Goal: Find specific page/section: Find specific page/section

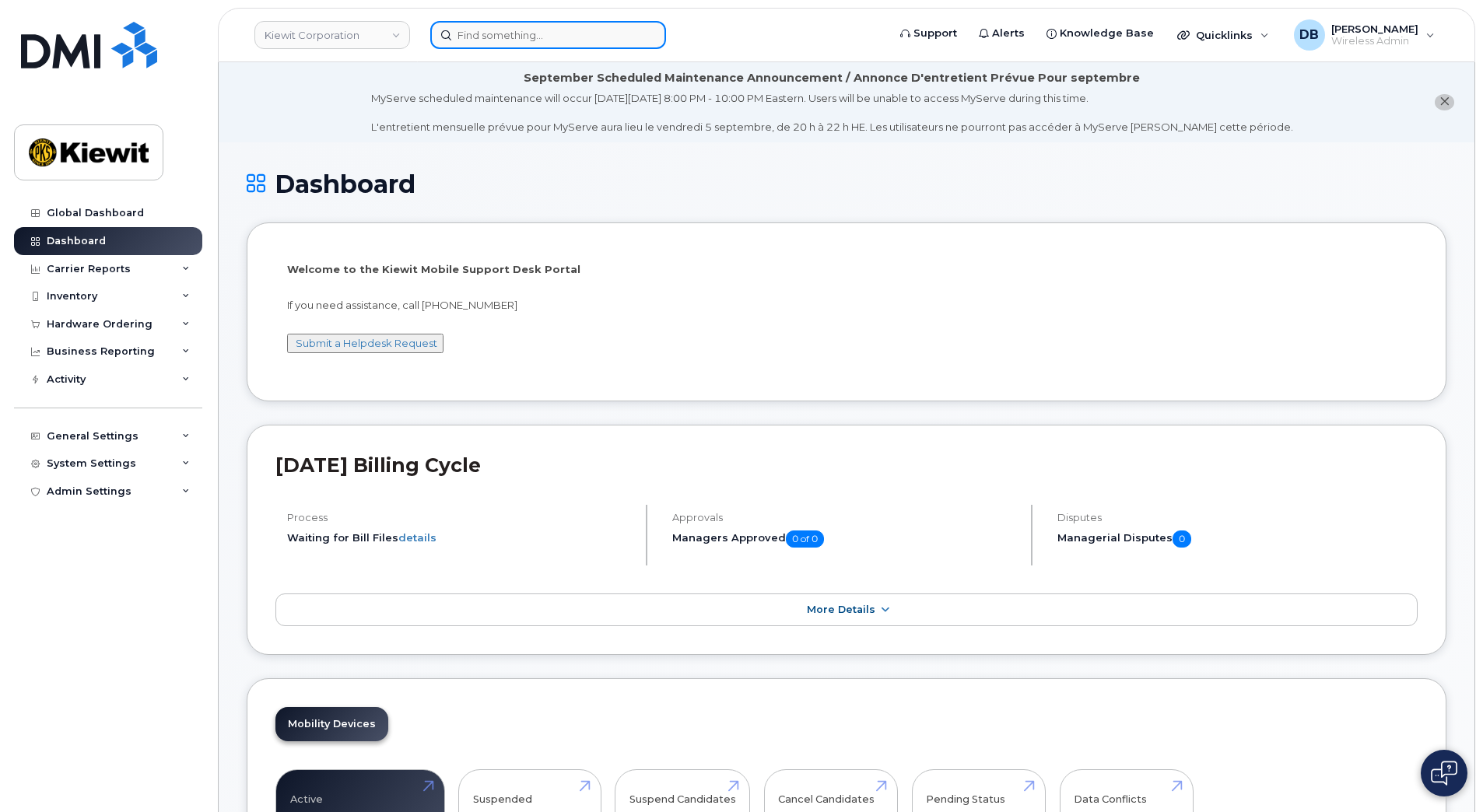
click at [516, 39] on input at bounding box center [548, 35] width 236 height 28
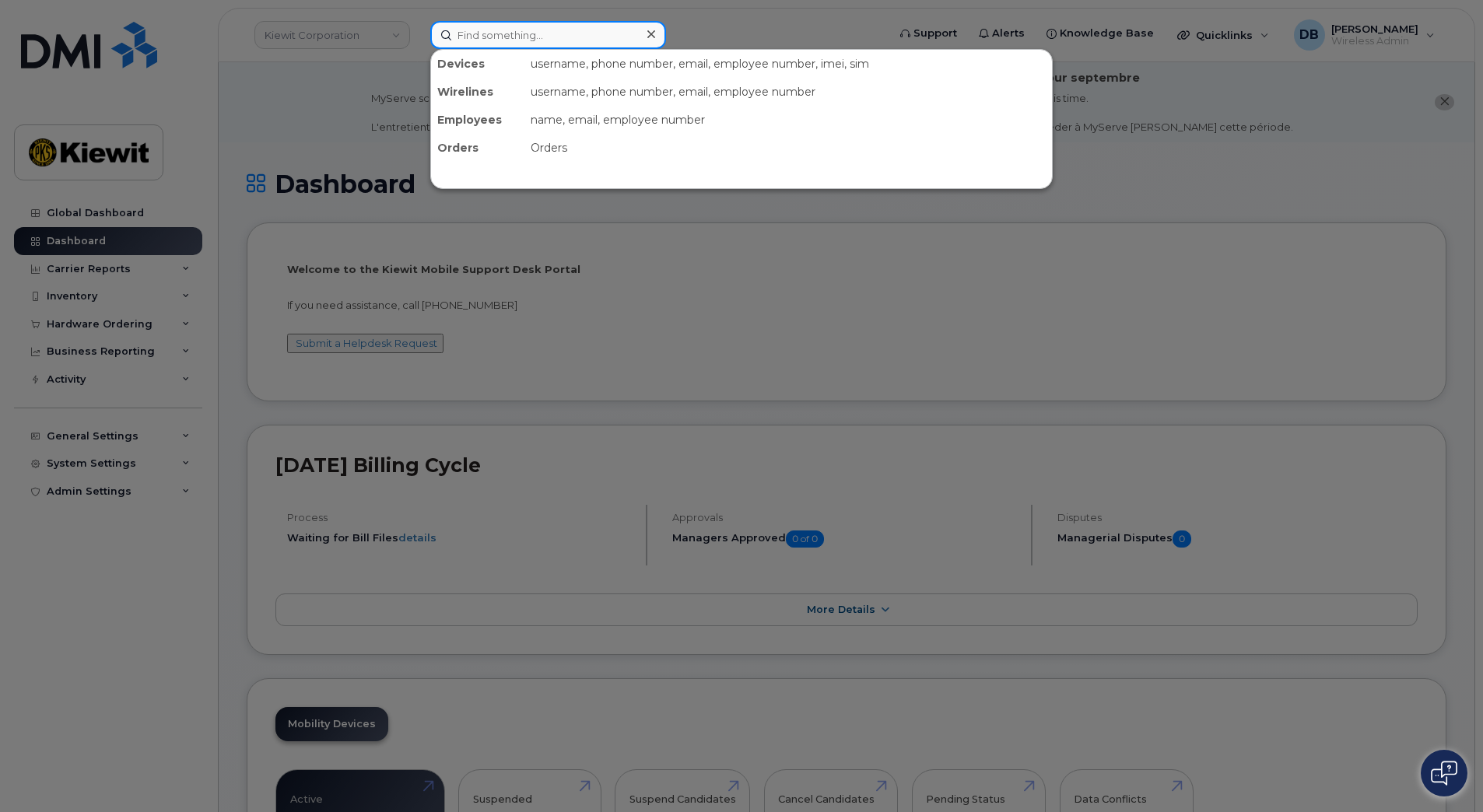
paste input "359488540948712"
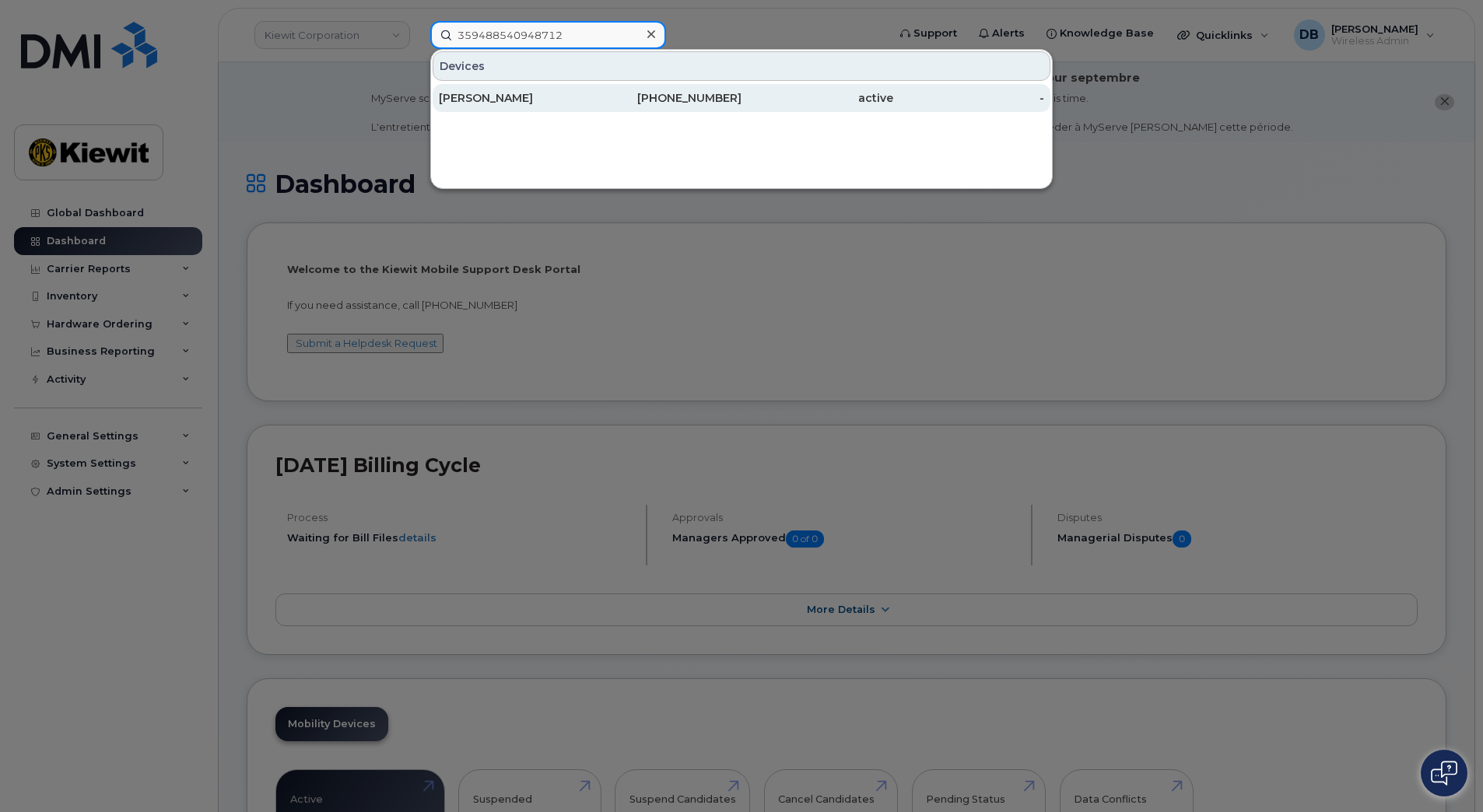
type input "359488540948712"
click at [507, 99] on div "[PERSON_NAME]" at bounding box center [514, 97] width 151 height 16
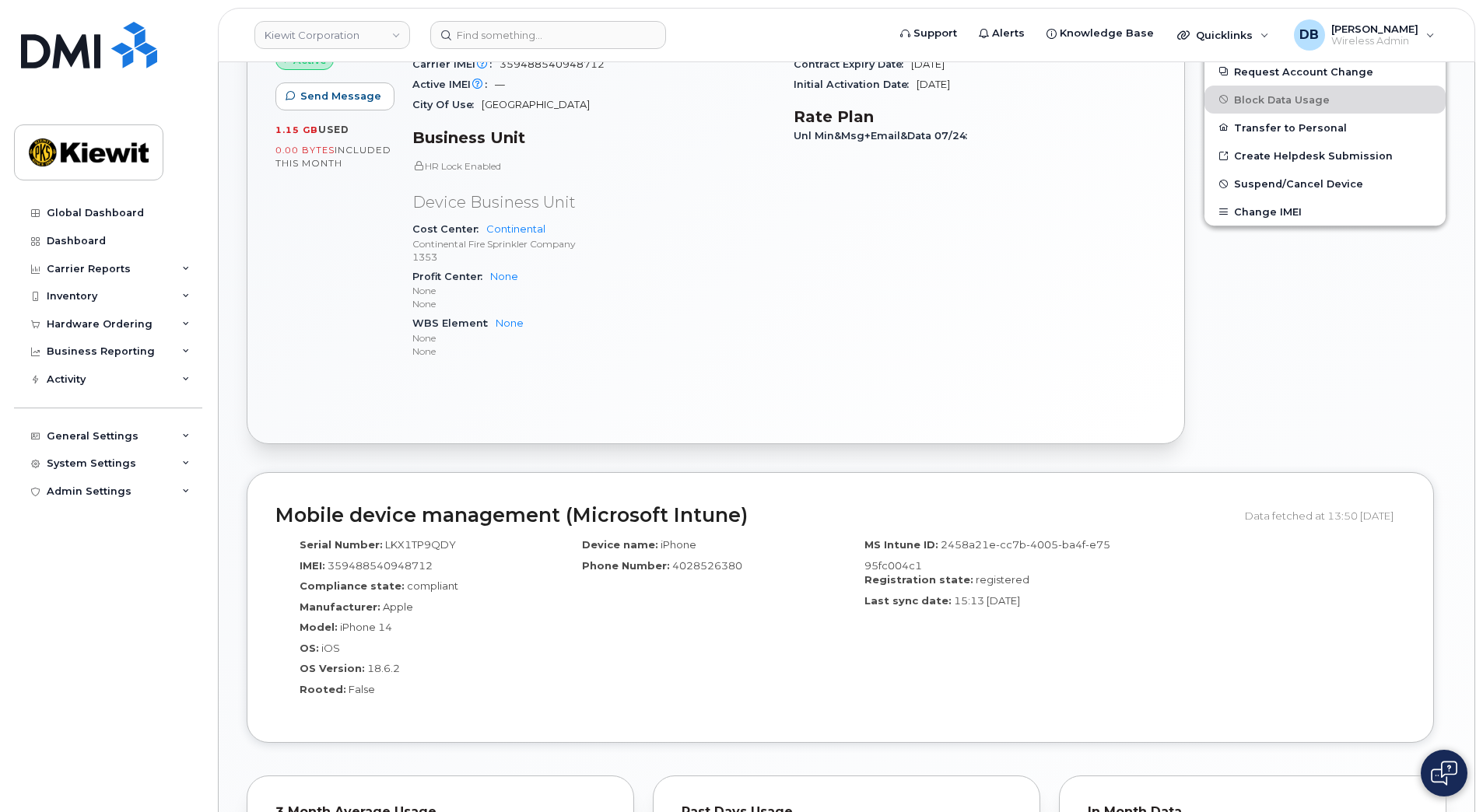
scroll to position [622, 0]
